Goal: Transaction & Acquisition: Purchase product/service

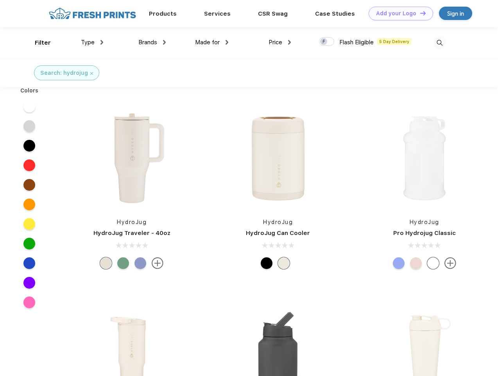
click at [398, 13] on link "Add your Logo Design Tool" at bounding box center [401, 14] width 65 height 14
click at [0, 0] on div "Design Tool" at bounding box center [0, 0] width 0 height 0
click at [420, 13] on link "Add your Logo Design Tool" at bounding box center [401, 14] width 65 height 14
click at [38, 43] on div "Filter" at bounding box center [43, 42] width 16 height 9
click at [92, 42] on span "Type" at bounding box center [88, 42] width 14 height 7
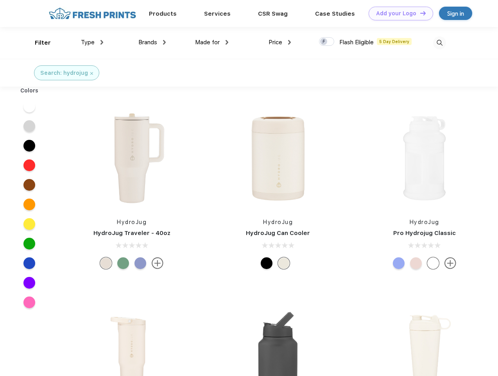
click at [152, 42] on span "Brands" at bounding box center [147, 42] width 19 height 7
click at [212, 42] on span "Made for" at bounding box center [207, 42] width 25 height 7
click at [280, 42] on span "Price" at bounding box center [276, 42] width 14 height 7
click at [327, 42] on div at bounding box center [326, 41] width 15 height 9
click at [324, 42] on input "checkbox" at bounding box center [321, 39] width 5 height 5
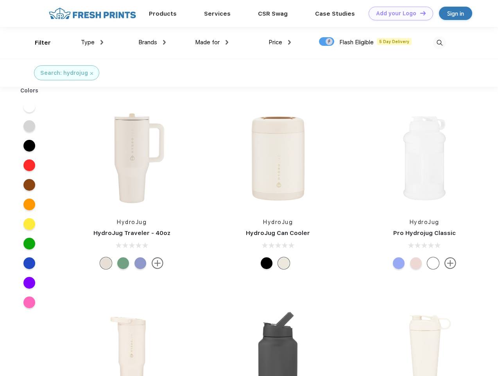
click at [440, 43] on img at bounding box center [439, 42] width 13 height 13
